Goal: Communication & Community: Ask a question

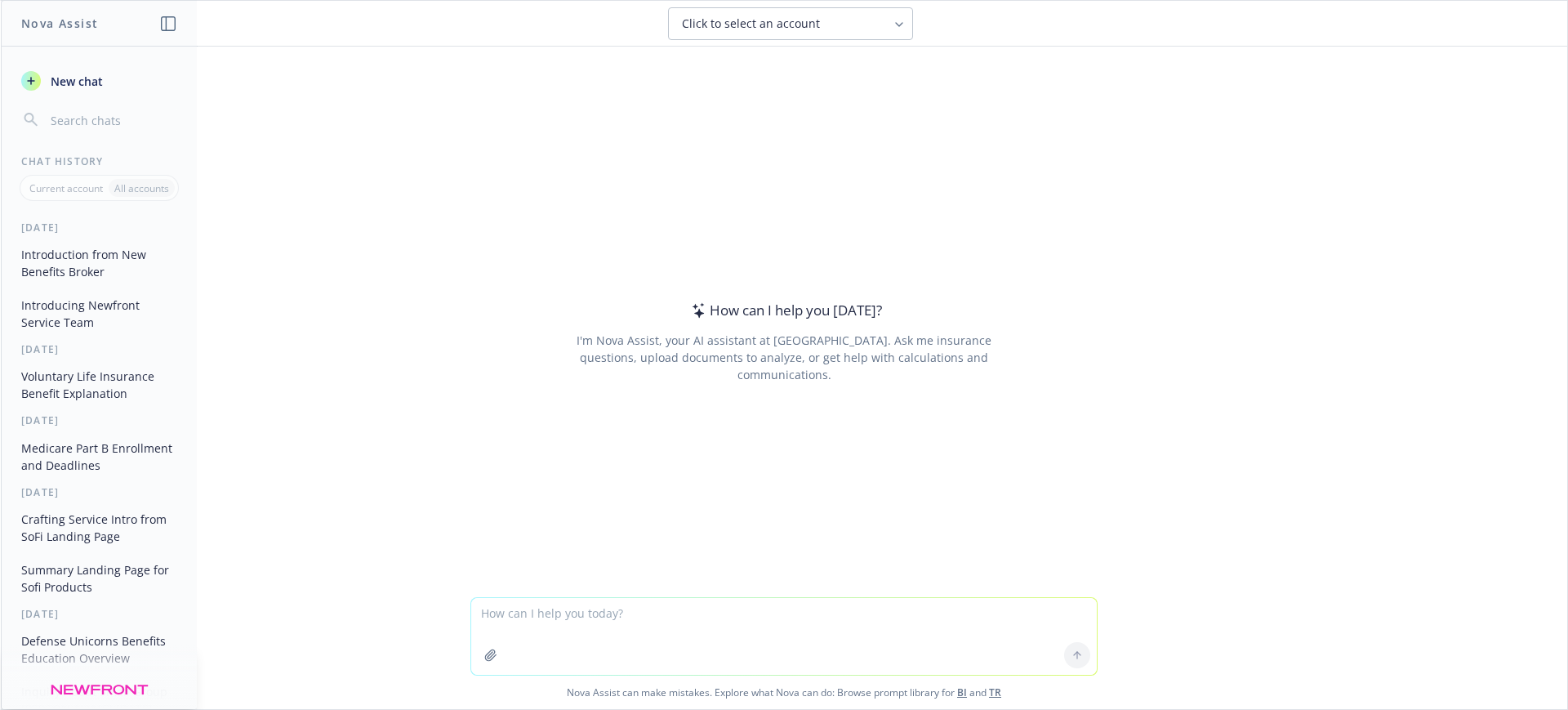
click at [866, 23] on div "Click to select an account" at bounding box center [781, 23] width 197 height 16
click at [905, 19] on icon at bounding box center [899, 24] width 13 height 13
click at [902, 21] on icon at bounding box center [899, 24] width 13 height 13
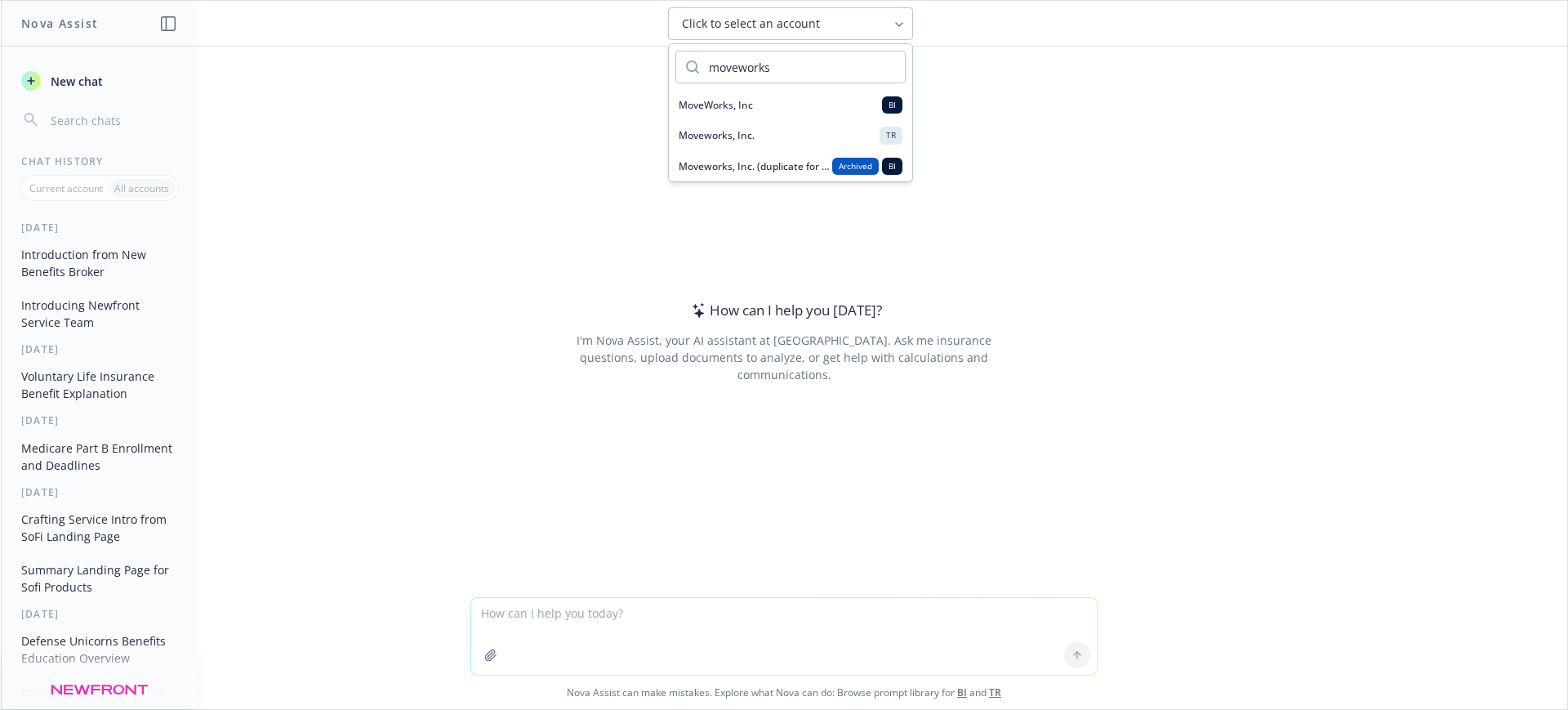
type input "moveworks"
click at [727, 142] on div "Moveworks, Inc. TR" at bounding box center [790, 135] width 223 height 17
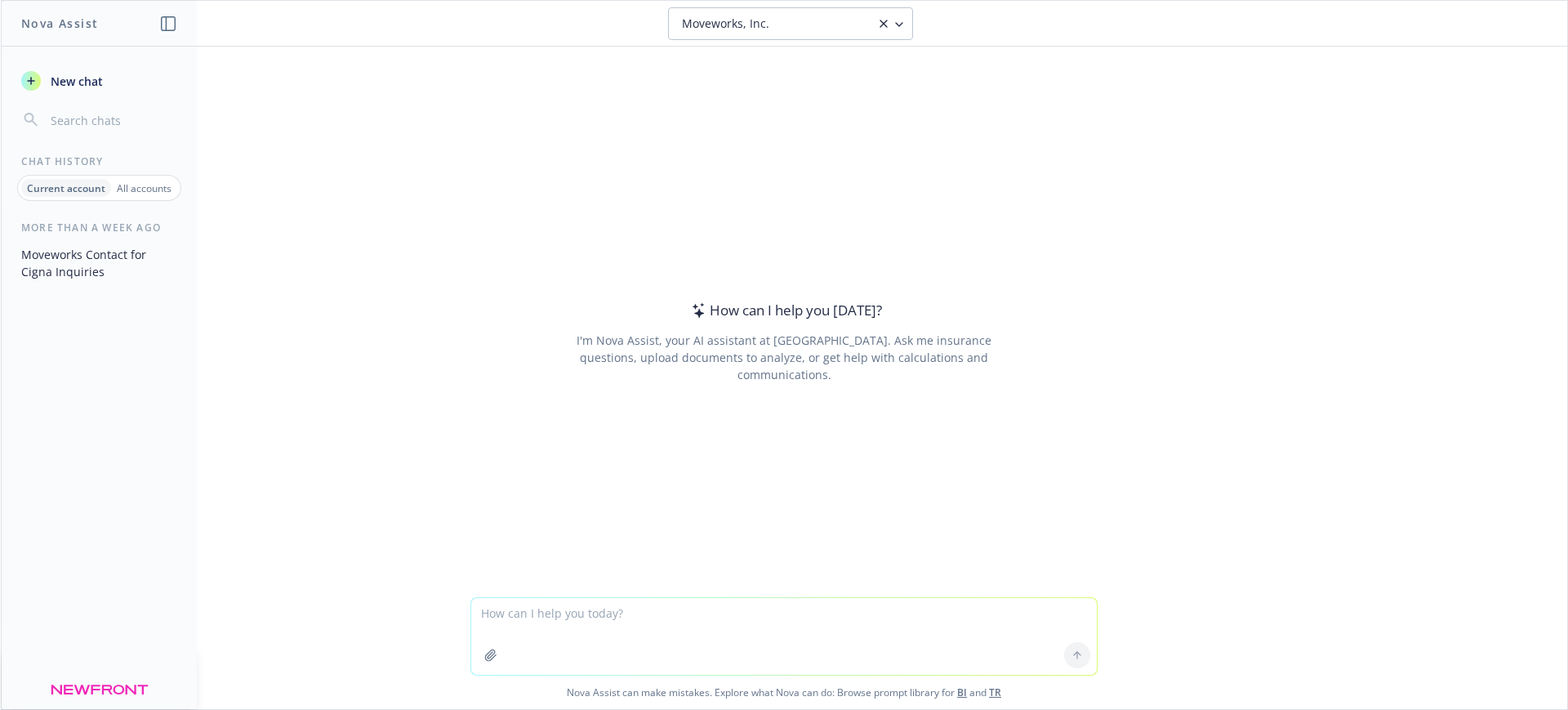
click at [71, 85] on span "New chat" at bounding box center [75, 81] width 56 height 17
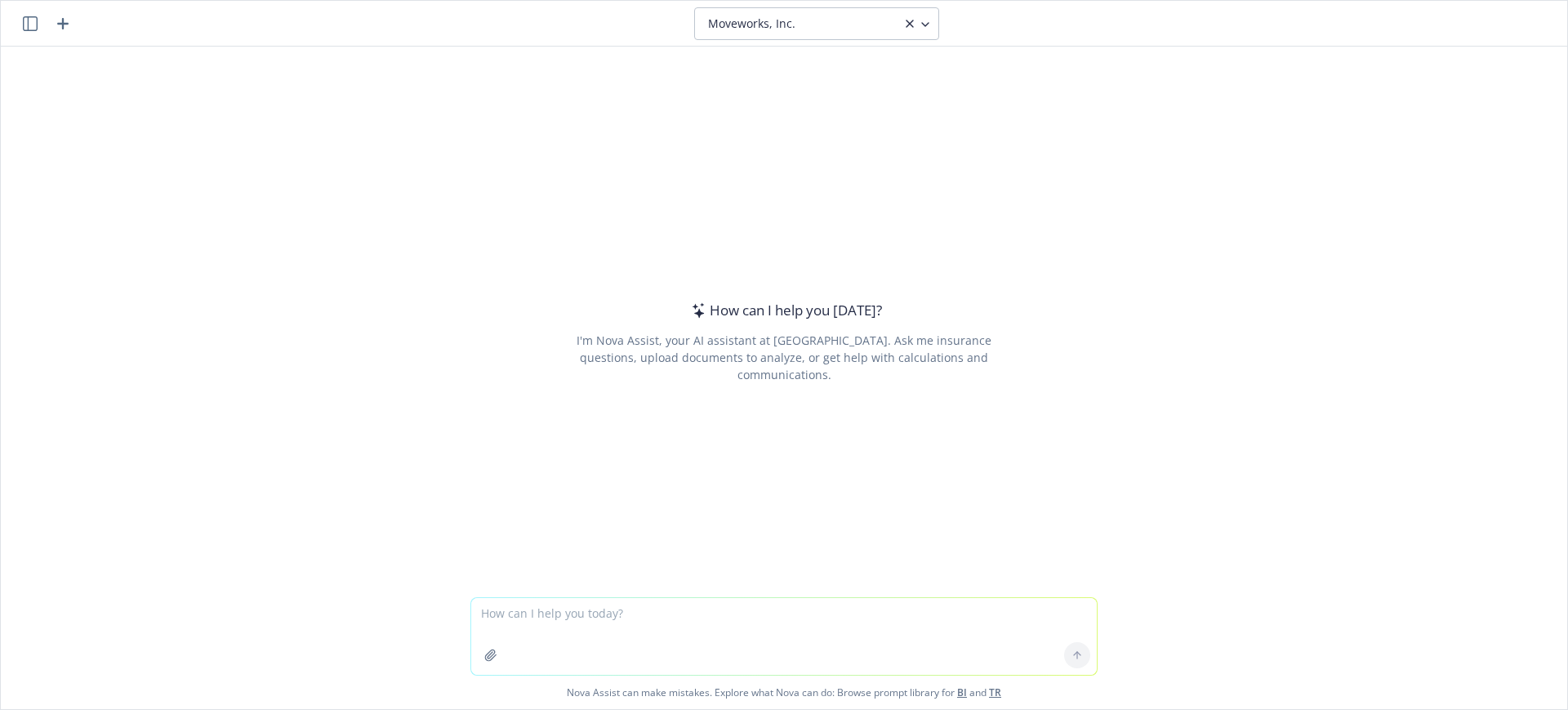
click at [495, 617] on textarea at bounding box center [784, 636] width 626 height 77
type textarea "why would HSA, FSA vendor need all sbc's and benefit summaries for the new plan…"
